Goal: Task Accomplishment & Management: Use online tool/utility

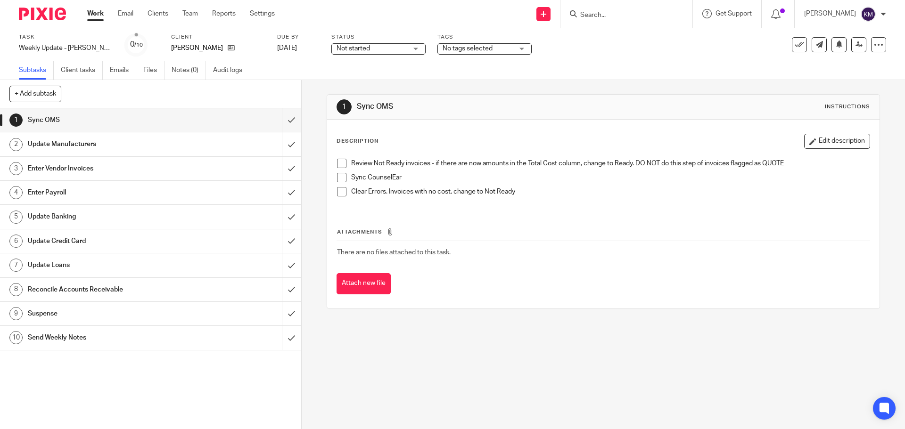
click at [335, 164] on div "Review Not Ready invoices - if there are now amounts in the Total Cost column, …" at bounding box center [602, 181] width 541 height 54
click at [339, 165] on span at bounding box center [341, 163] width 9 height 9
click at [338, 172] on li "Review Not Ready invoices - if there are now amounts in the Total Cost column, …" at bounding box center [603, 166] width 532 height 14
click at [338, 177] on span at bounding box center [341, 177] width 9 height 9
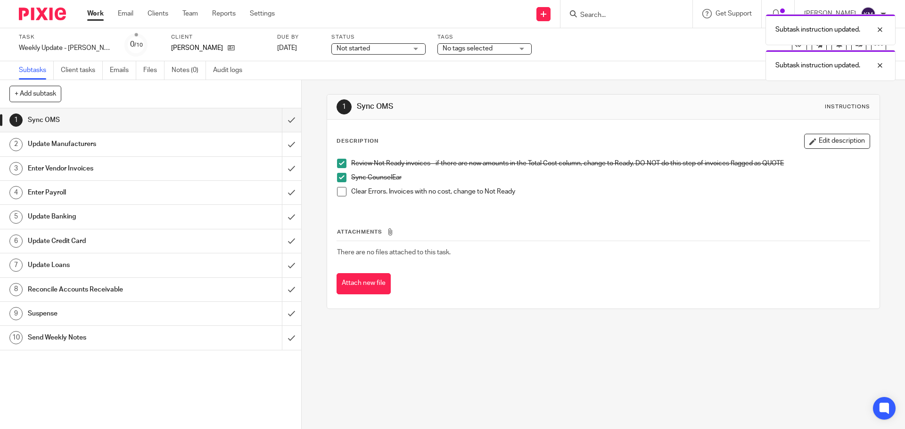
click at [341, 195] on span at bounding box center [341, 191] width 9 height 9
click at [286, 119] on input "submit" at bounding box center [150, 120] width 301 height 24
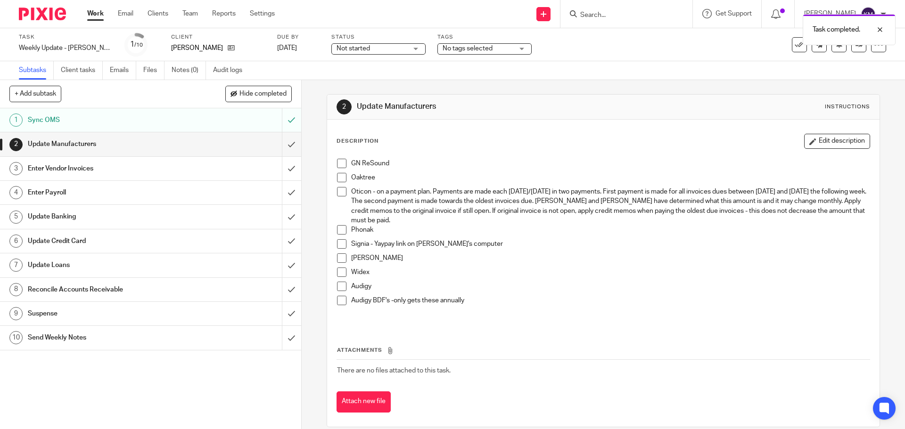
click at [340, 163] on span at bounding box center [341, 163] width 9 height 9
click at [341, 179] on span at bounding box center [341, 177] width 9 height 9
click at [341, 194] on span at bounding box center [341, 191] width 9 height 9
click at [337, 233] on span at bounding box center [341, 229] width 9 height 9
click at [338, 247] on span at bounding box center [341, 243] width 9 height 9
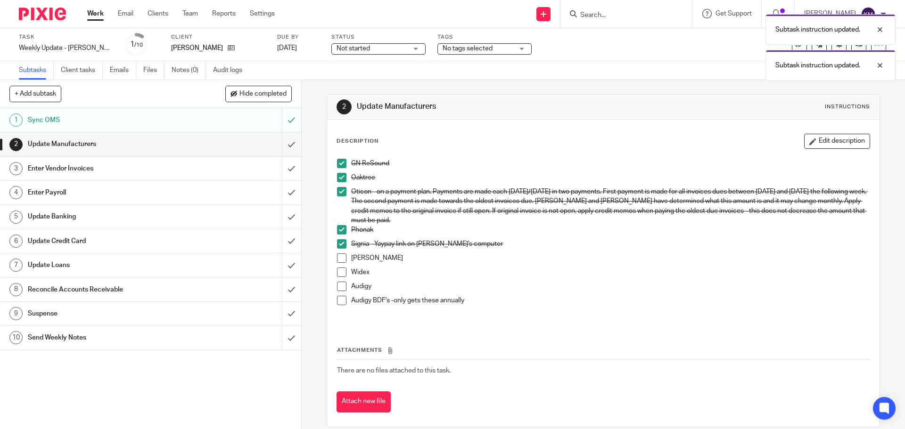
click at [339, 258] on span at bounding box center [341, 258] width 9 height 9
click at [337, 271] on span at bounding box center [341, 272] width 9 height 9
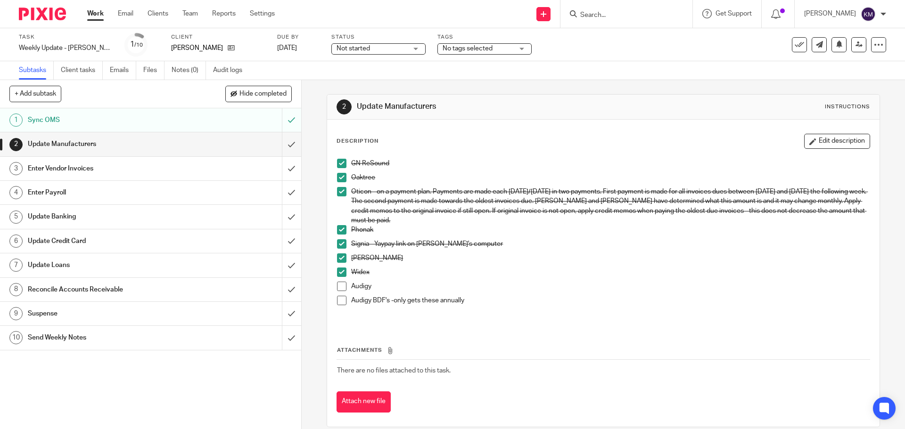
click at [338, 288] on span at bounding box center [341, 286] width 9 height 9
click at [338, 300] on span at bounding box center [341, 300] width 9 height 9
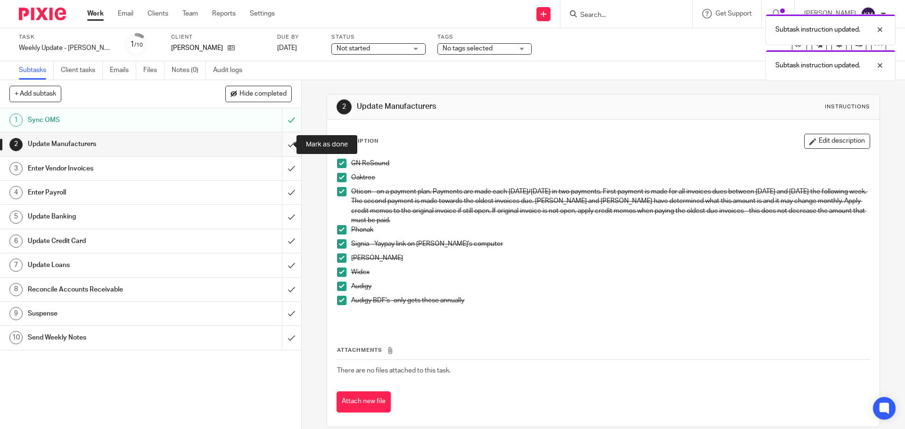
click at [282, 141] on input "submit" at bounding box center [150, 144] width 301 height 24
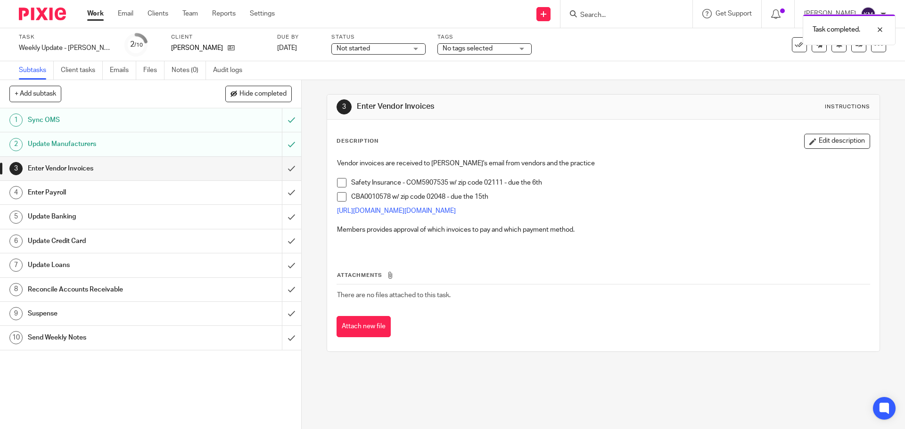
click at [340, 183] on span at bounding box center [341, 182] width 9 height 9
click at [338, 195] on span at bounding box center [341, 196] width 9 height 9
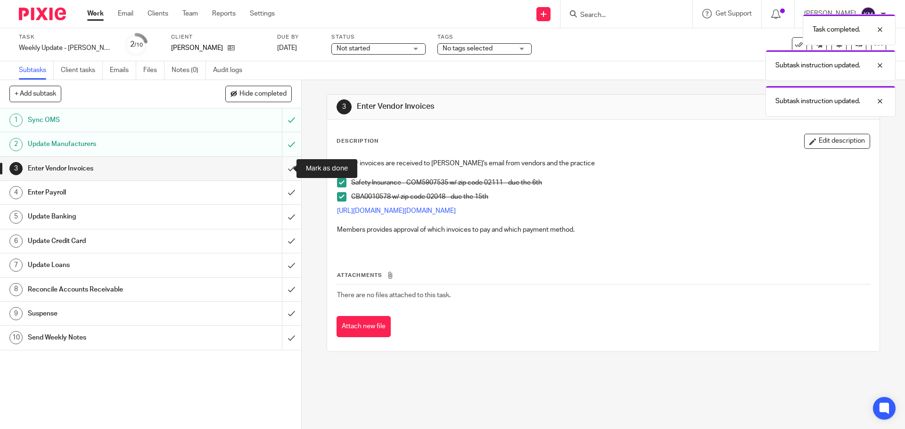
click at [286, 168] on input "submit" at bounding box center [150, 169] width 301 height 24
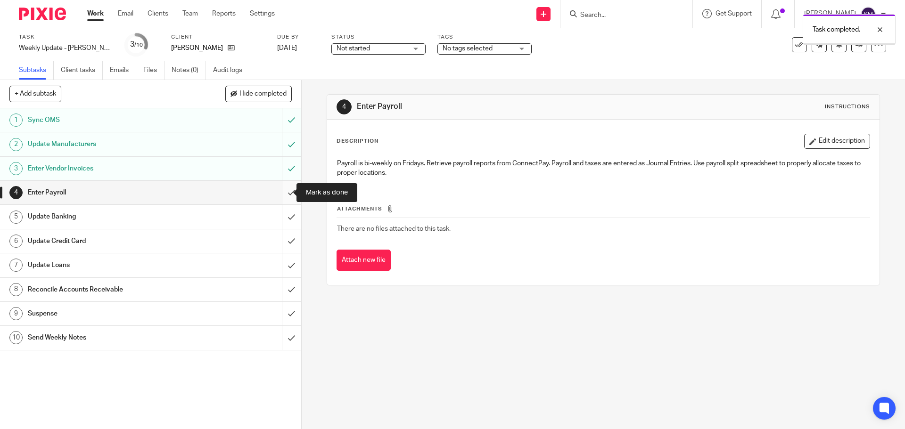
click at [284, 190] on input "submit" at bounding box center [150, 193] width 301 height 24
